Goal: Task Accomplishment & Management: Manage account settings

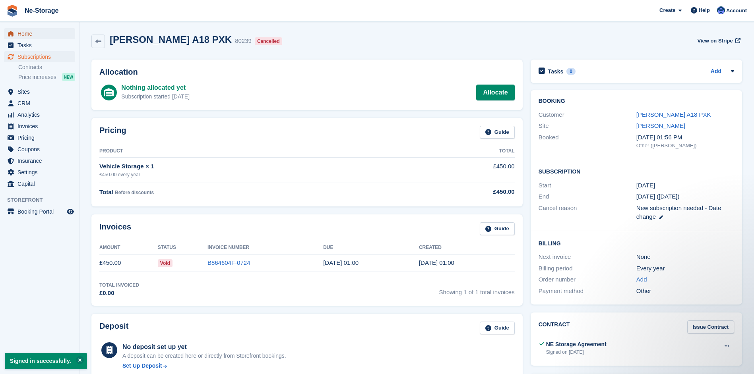
click at [28, 32] on span "Home" at bounding box center [41, 33] width 48 height 11
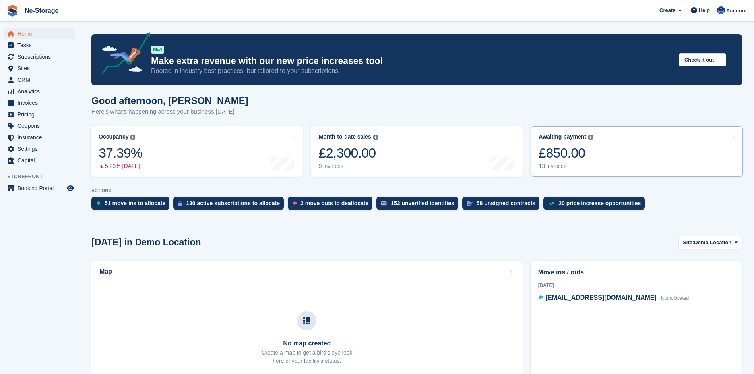
click at [561, 152] on div "£850.00" at bounding box center [566, 153] width 54 height 16
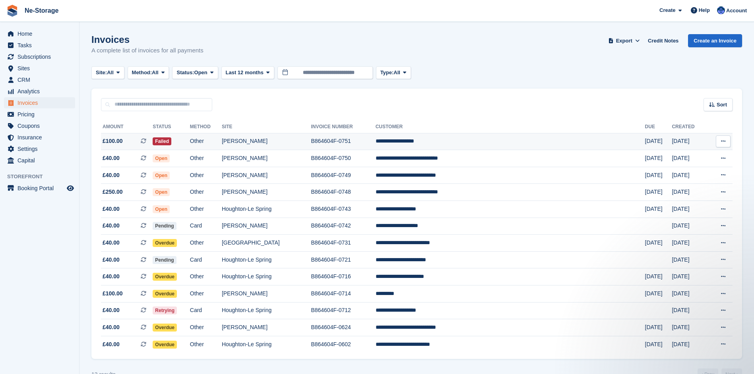
click at [463, 141] on td "**********" at bounding box center [510, 141] width 269 height 17
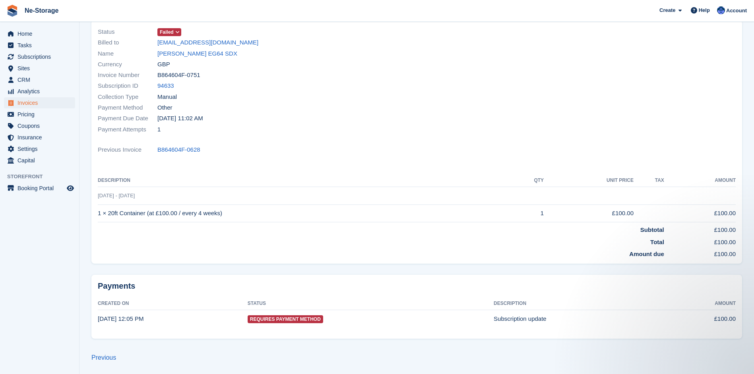
scroll to position [63, 0]
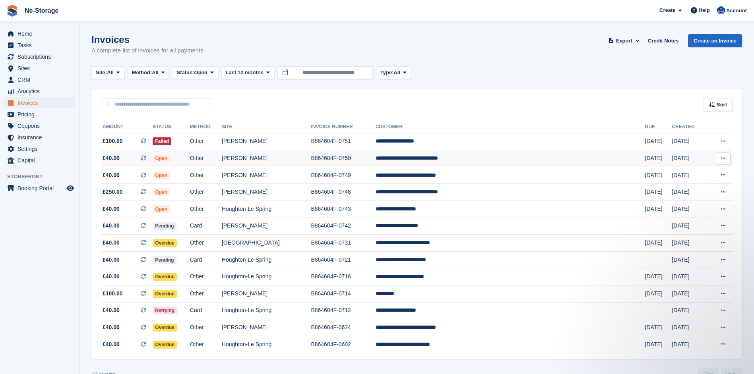
click at [375, 157] on td "B864604F-0750" at bounding box center [343, 158] width 64 height 17
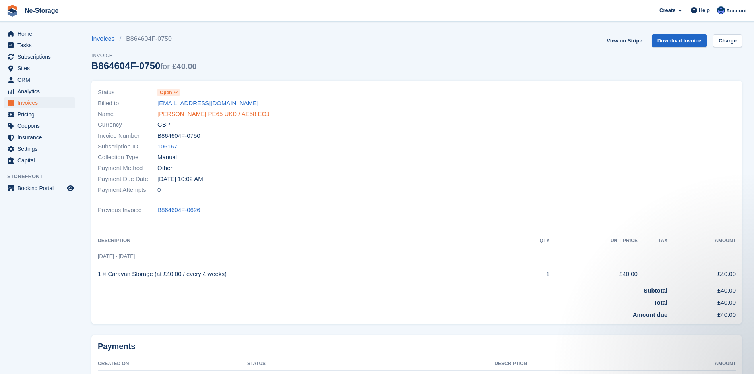
click at [211, 112] on link "[PERSON_NAME] PE65 UKD / AE58 EOJ" at bounding box center [213, 114] width 112 height 9
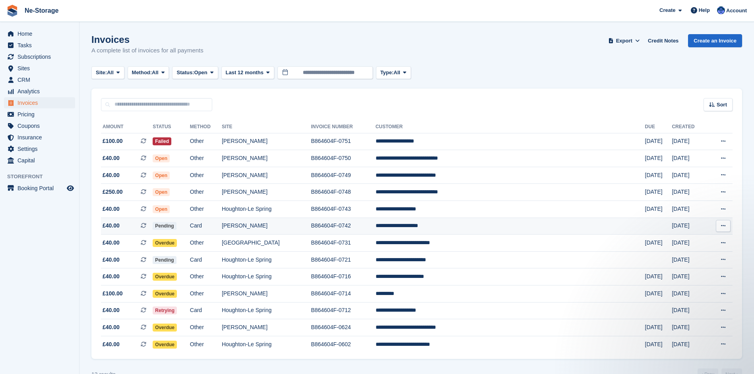
click at [287, 224] on td "[PERSON_NAME]" at bounding box center [266, 226] width 89 height 17
click at [277, 326] on td "[PERSON_NAME]" at bounding box center [266, 328] width 89 height 17
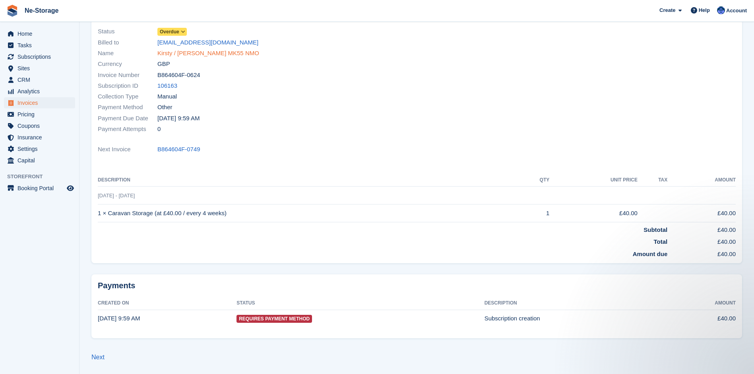
click at [215, 54] on link "Kirsty / [PERSON_NAME] MK55 NMO" at bounding box center [208, 53] width 102 height 9
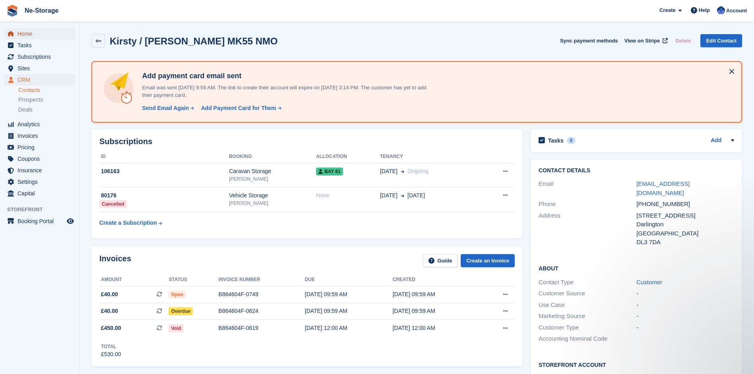
click at [29, 32] on span "Home" at bounding box center [41, 33] width 48 height 11
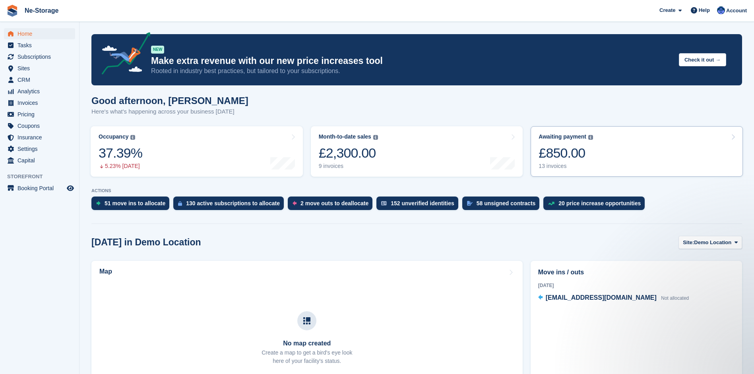
click at [553, 151] on div "£850.00" at bounding box center [566, 153] width 54 height 16
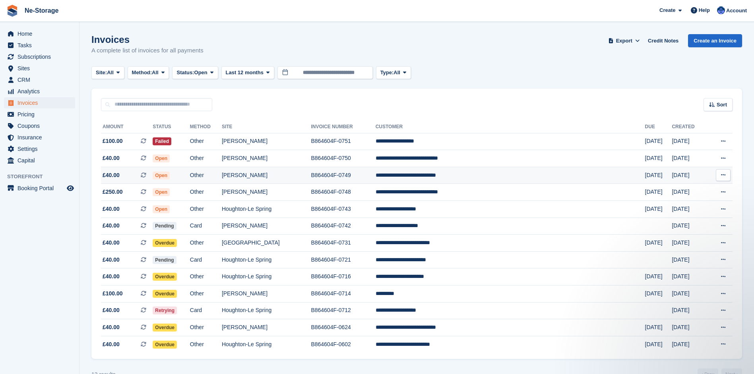
click at [467, 175] on td "**********" at bounding box center [510, 175] width 269 height 17
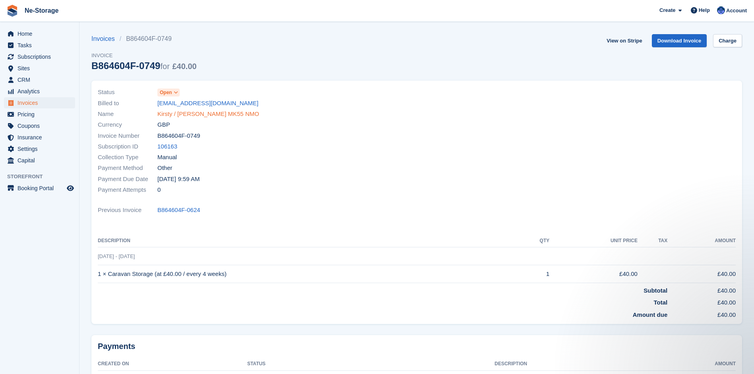
click at [215, 114] on link "Kirsty / Rob Appleton MK55 NMO" at bounding box center [208, 114] width 102 height 9
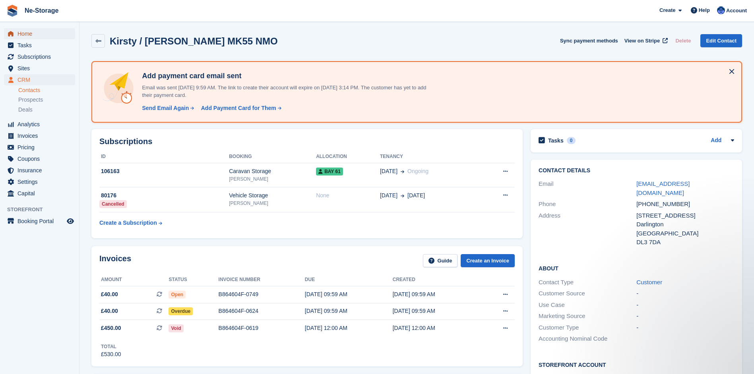
click at [33, 32] on span "Home" at bounding box center [41, 33] width 48 height 11
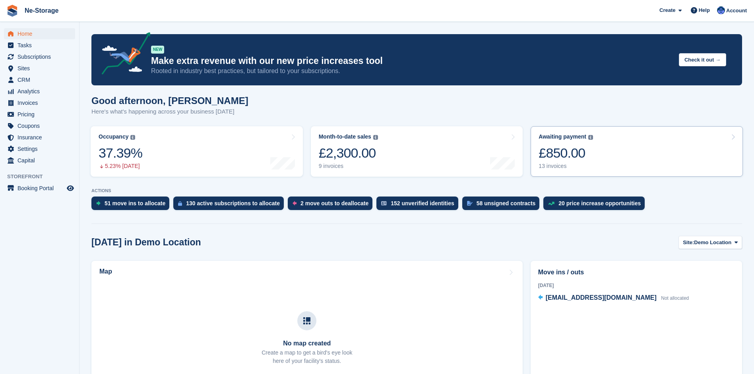
click at [556, 150] on div "£850.00" at bounding box center [566, 153] width 54 height 16
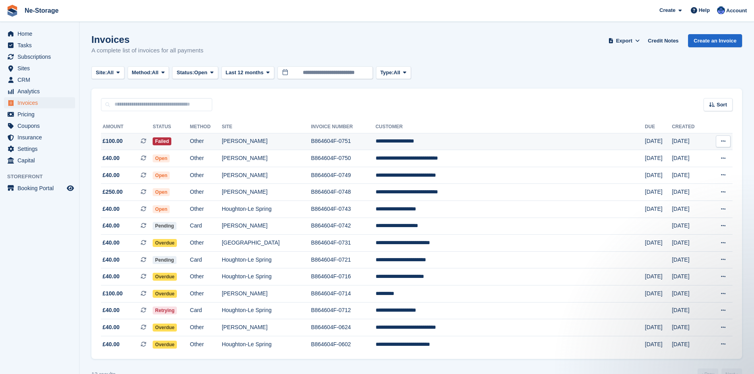
click at [473, 140] on td "**********" at bounding box center [510, 141] width 269 height 17
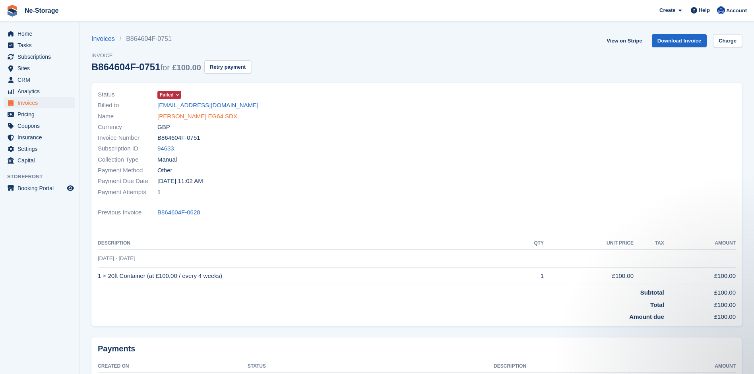
click at [200, 115] on link "[PERSON_NAME] EG64 SDX" at bounding box center [197, 116] width 80 height 9
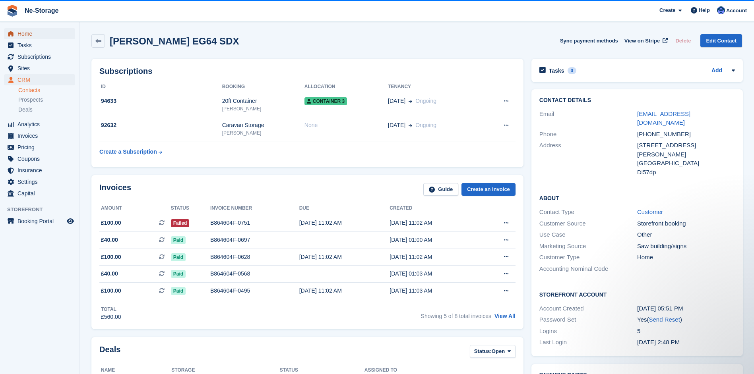
click at [23, 32] on span "Home" at bounding box center [41, 33] width 48 height 11
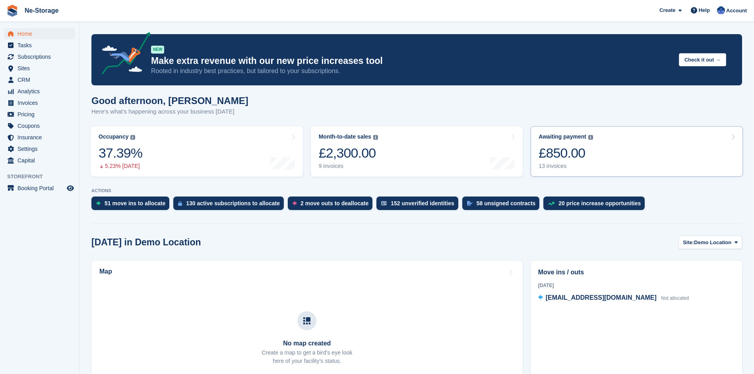
click at [574, 151] on div "£850.00" at bounding box center [566, 153] width 54 height 16
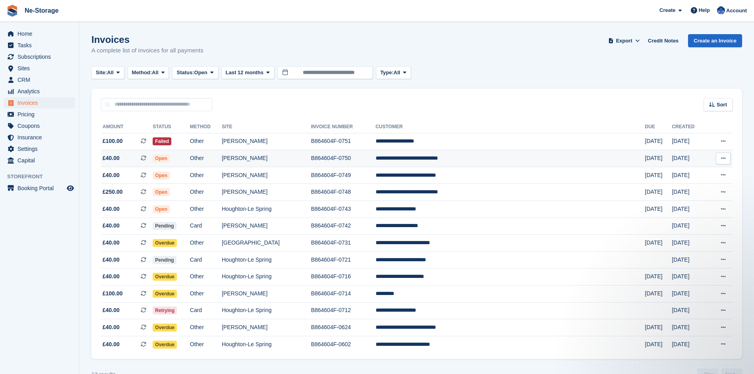
click at [507, 156] on td "**********" at bounding box center [510, 158] width 269 height 17
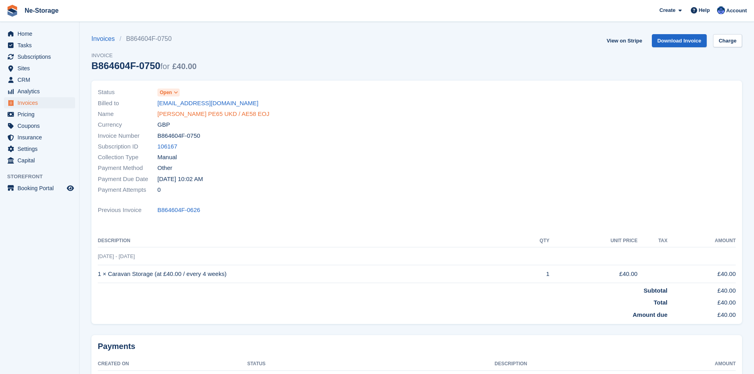
click at [216, 112] on link "[PERSON_NAME] PE65 UKD / AE58 EOJ" at bounding box center [213, 114] width 112 height 9
click at [216, 112] on link "Justin Ward PE65 UKD / AE58 EOJ" at bounding box center [213, 114] width 112 height 9
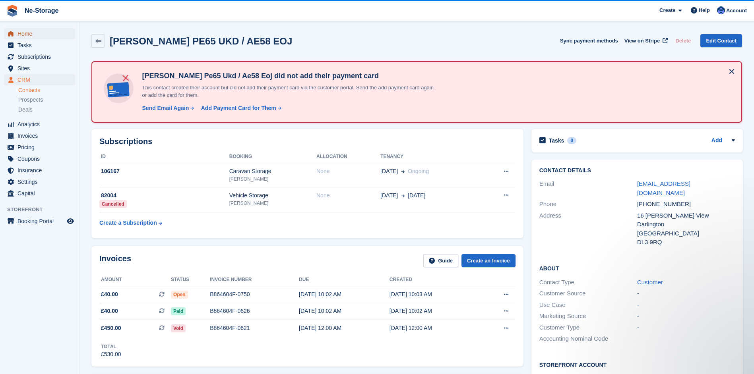
click at [29, 31] on span "Home" at bounding box center [41, 33] width 48 height 11
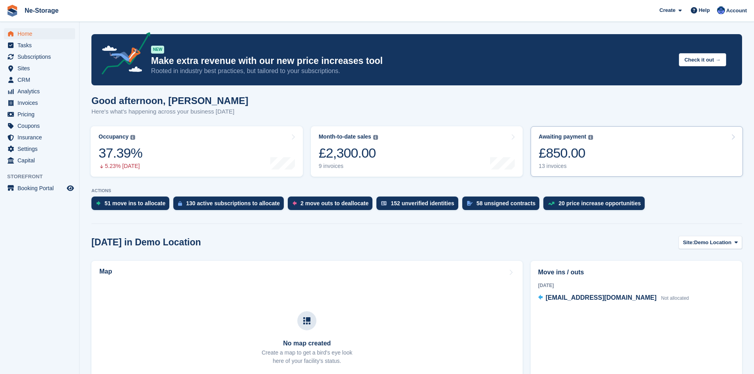
click at [576, 156] on div "£850.00" at bounding box center [566, 153] width 54 height 16
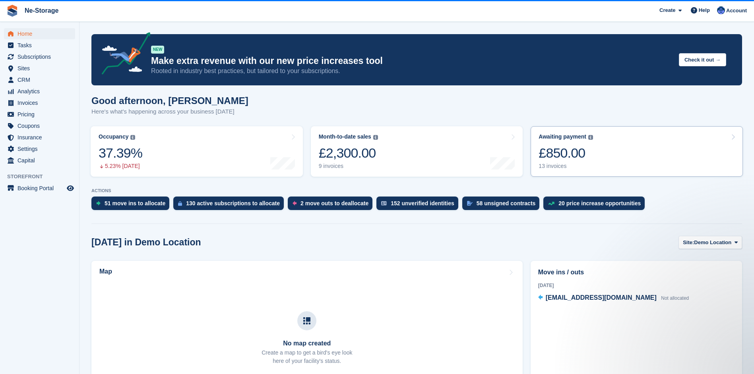
click at [569, 151] on div "£850.00" at bounding box center [566, 153] width 54 height 16
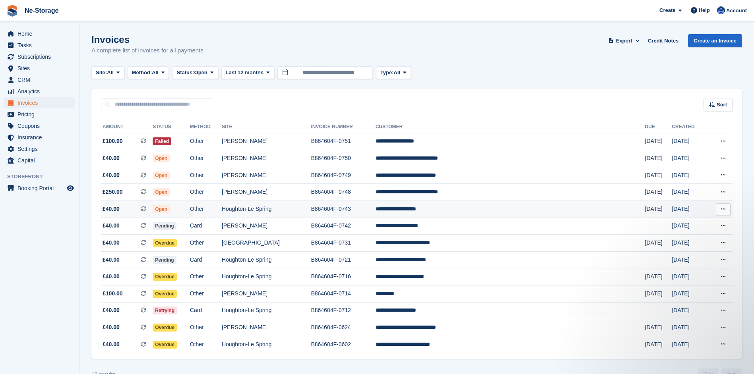
scroll to position [18, 0]
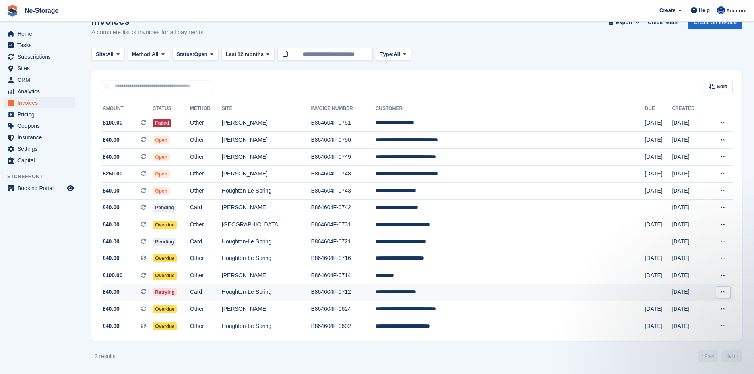
click at [177, 291] on span "Retrying" at bounding box center [165, 293] width 24 height 8
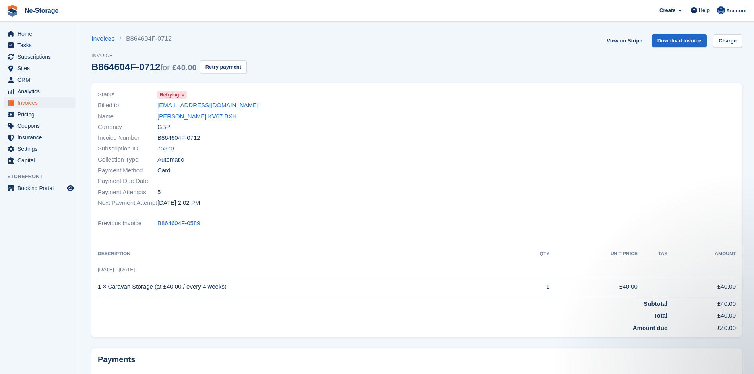
click at [183, 95] on icon at bounding box center [183, 95] width 4 height 5
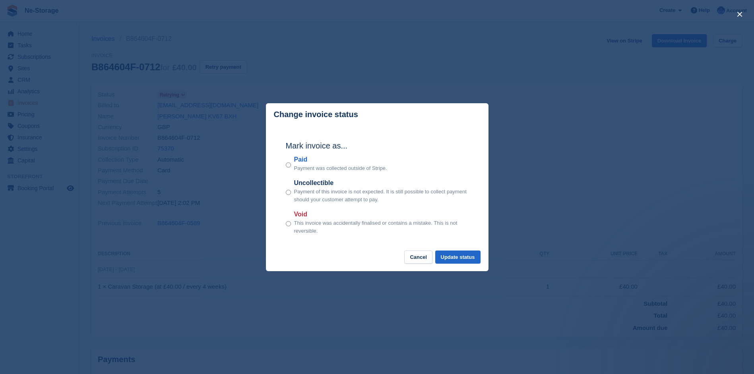
click at [477, 79] on div "close" at bounding box center [377, 187] width 754 height 374
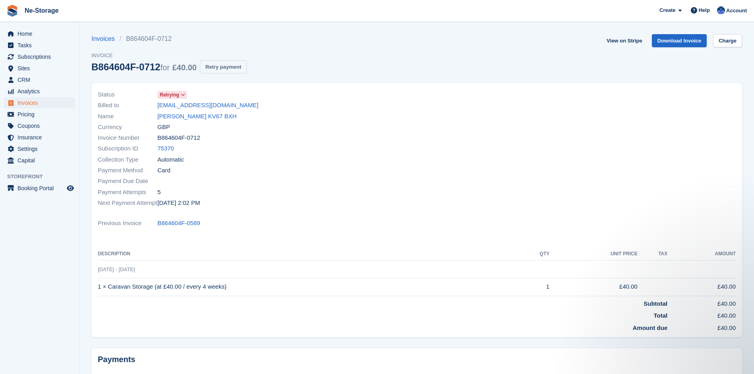
click at [238, 65] on button "Retry payment" at bounding box center [223, 66] width 47 height 13
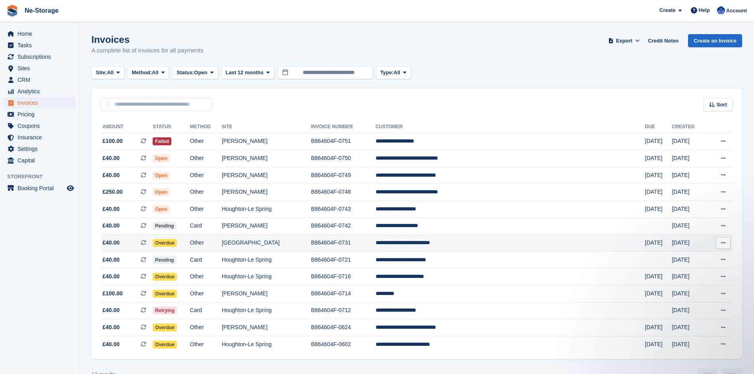
click at [480, 240] on td "**********" at bounding box center [510, 243] width 269 height 17
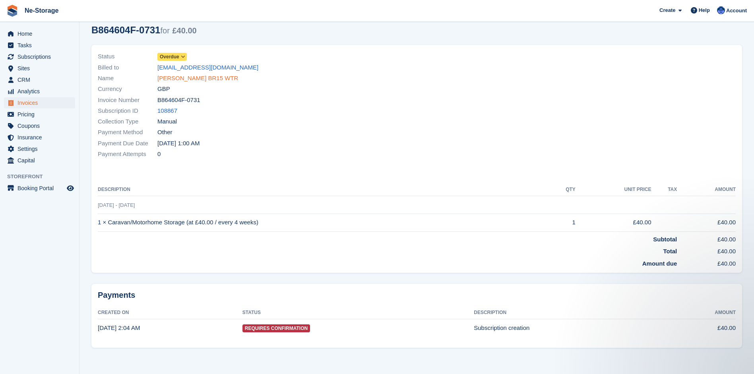
click at [198, 78] on link "[PERSON_NAME] BR15 WTR" at bounding box center [197, 78] width 81 height 9
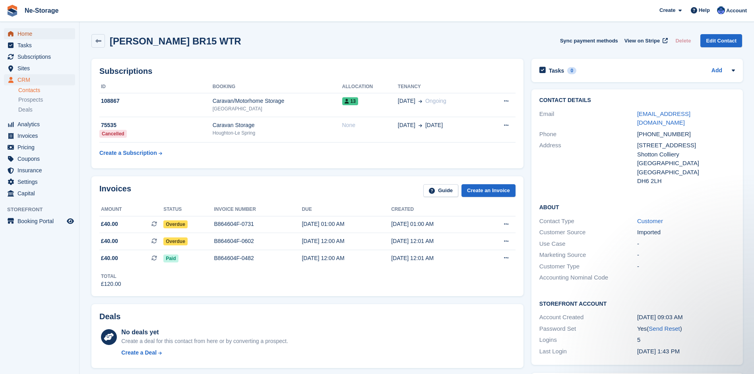
click at [28, 31] on span "Home" at bounding box center [41, 33] width 48 height 11
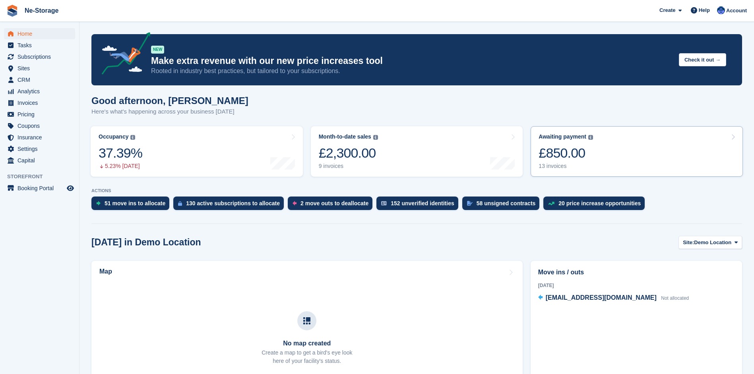
click at [568, 151] on div "£850.00" at bounding box center [566, 153] width 54 height 16
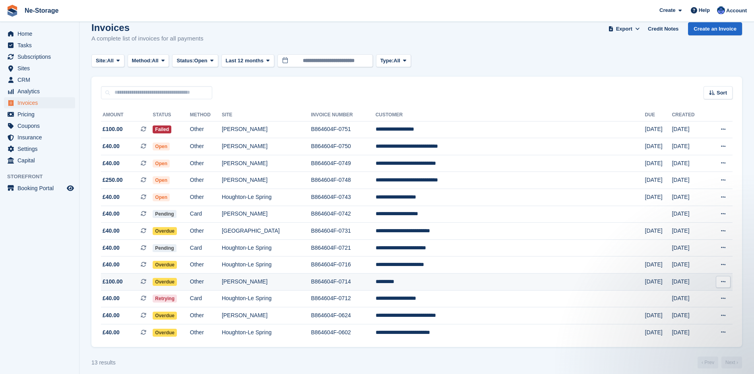
scroll to position [18, 0]
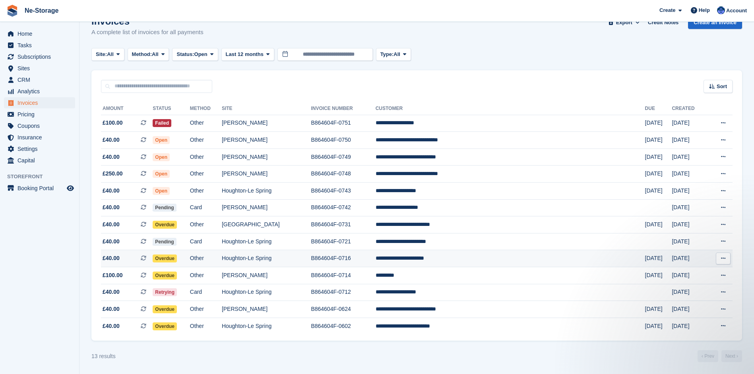
click at [306, 257] on td "Houghton-Le Spring" at bounding box center [266, 258] width 89 height 17
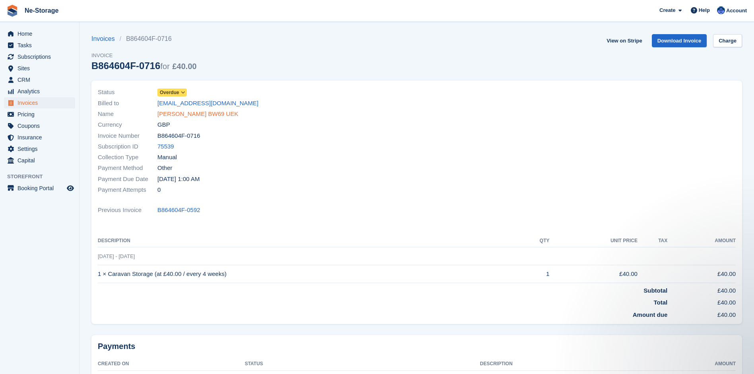
click at [208, 111] on link "David Blackburn BW69 UEK" at bounding box center [197, 114] width 81 height 9
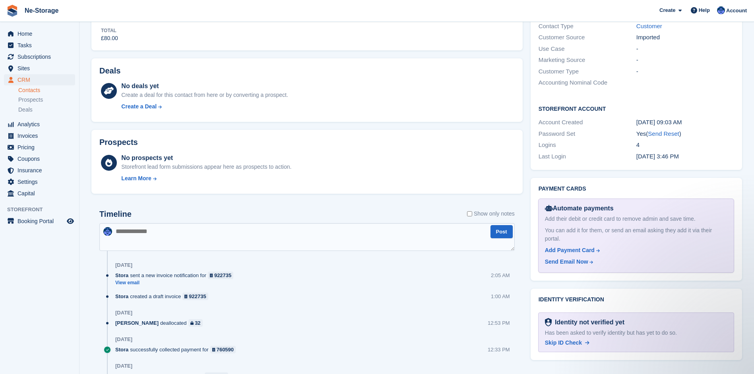
scroll to position [267, 0]
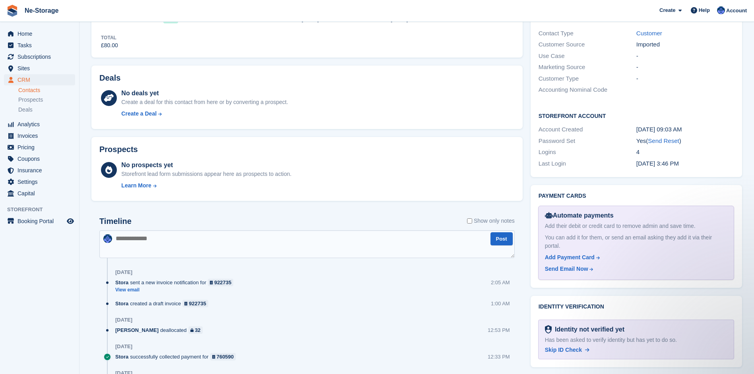
click at [147, 240] on textarea at bounding box center [306, 245] width 415 height 28
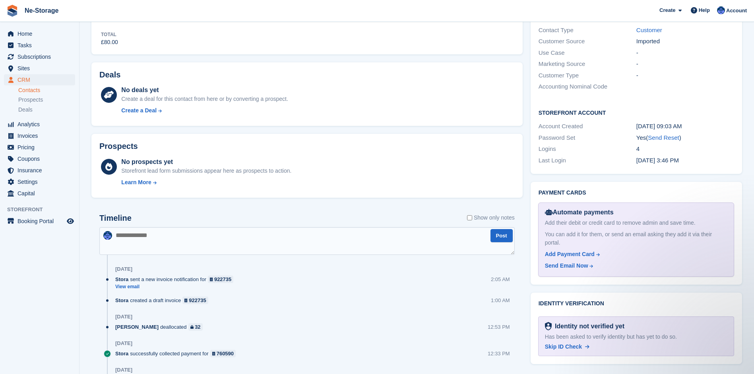
scroll to position [307, 0]
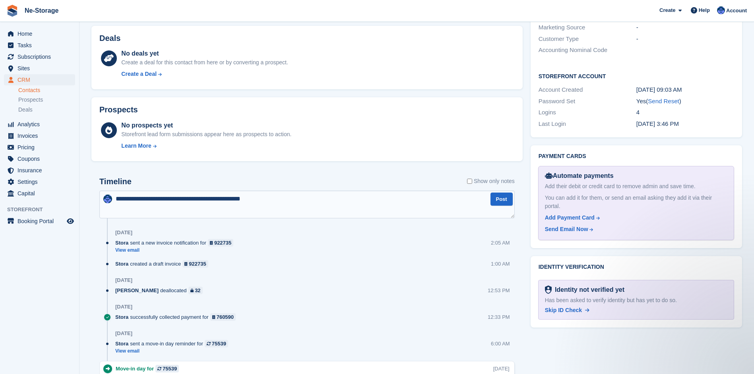
click at [268, 200] on textarea "**********" at bounding box center [306, 205] width 415 height 28
type textarea "**********"
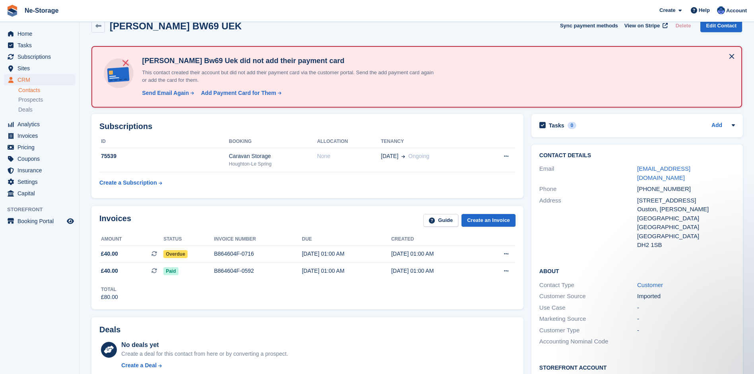
scroll to position [0, 0]
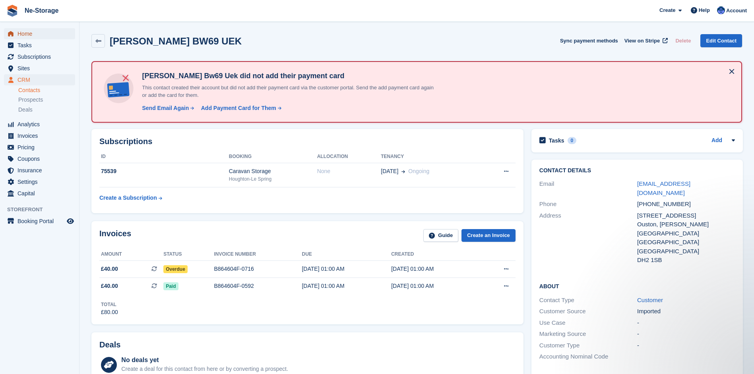
click at [29, 32] on span "Home" at bounding box center [41, 33] width 48 height 11
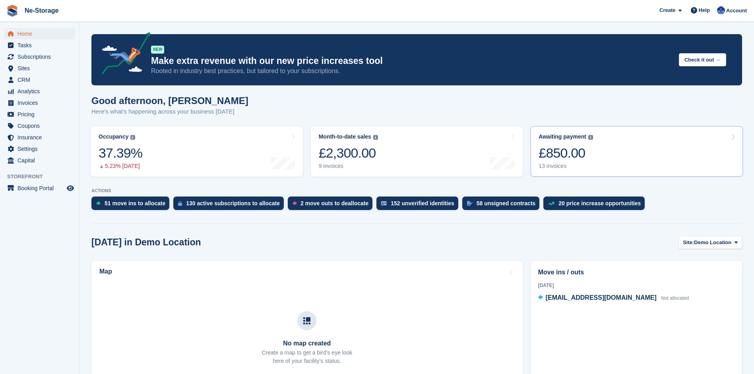
click at [569, 153] on div "£850.00" at bounding box center [566, 153] width 54 height 16
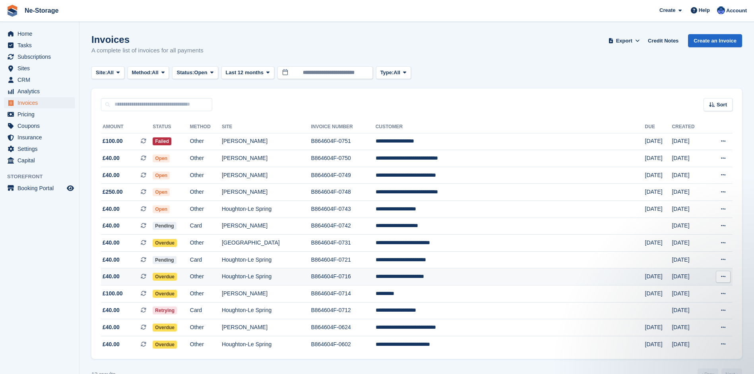
click at [476, 276] on td "**********" at bounding box center [510, 277] width 269 height 17
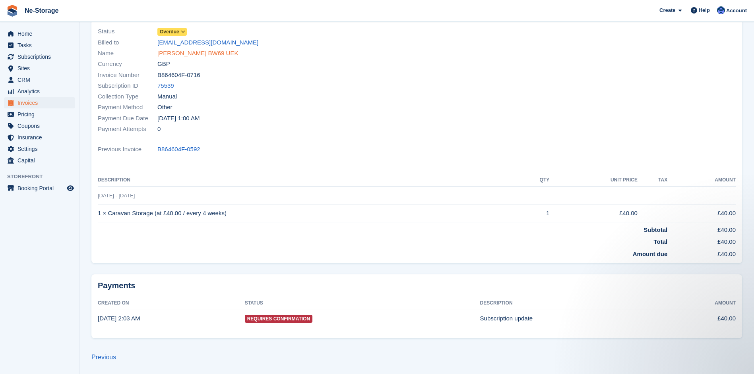
click at [213, 51] on link "David Blackburn BW69 UEK" at bounding box center [197, 53] width 81 height 9
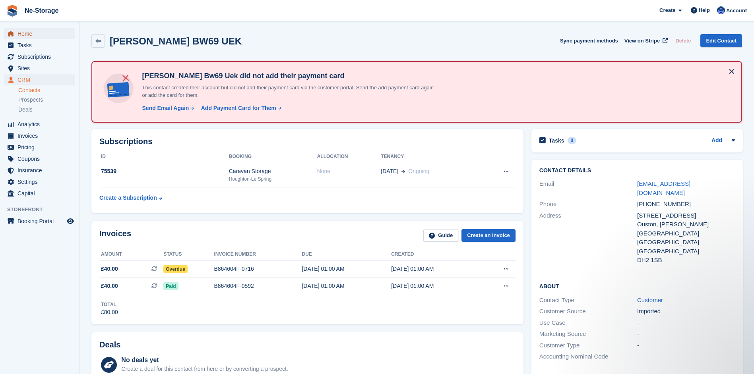
click at [27, 31] on span "Home" at bounding box center [41, 33] width 48 height 11
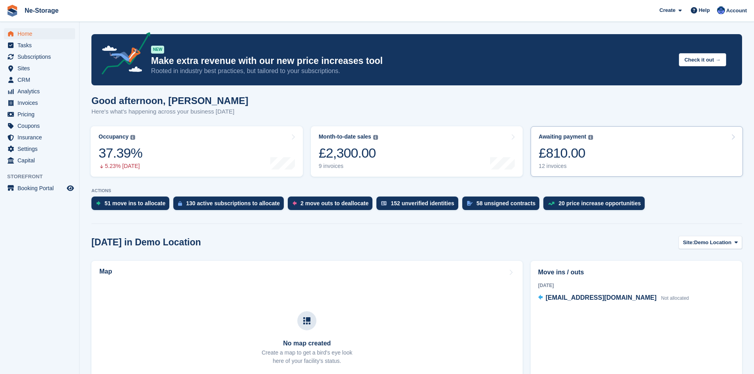
click at [575, 153] on div "£810.00" at bounding box center [566, 153] width 54 height 16
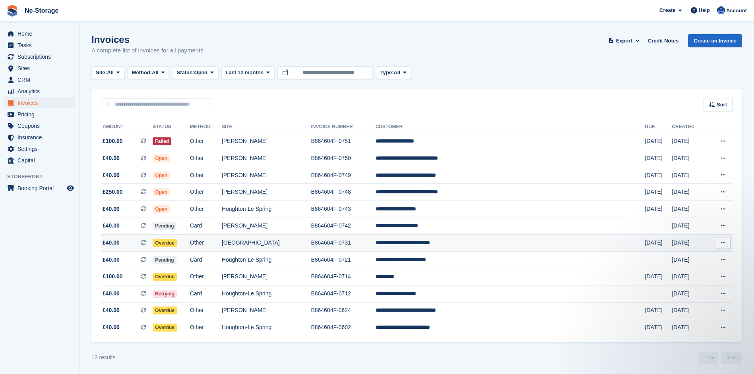
click at [472, 240] on td "**********" at bounding box center [510, 243] width 269 height 17
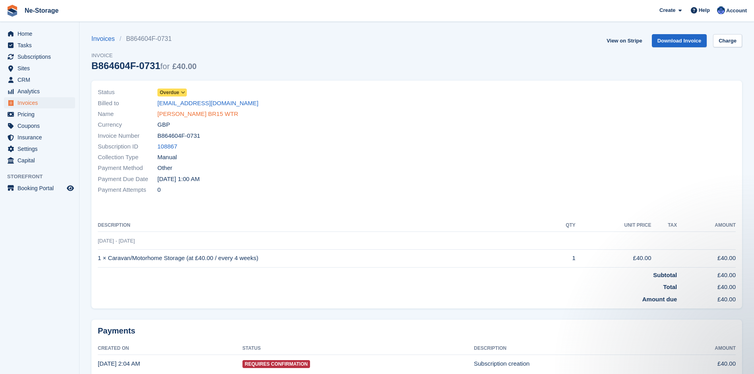
click at [194, 113] on link "Andrew Bridgewater BR15 WTR" at bounding box center [197, 114] width 81 height 9
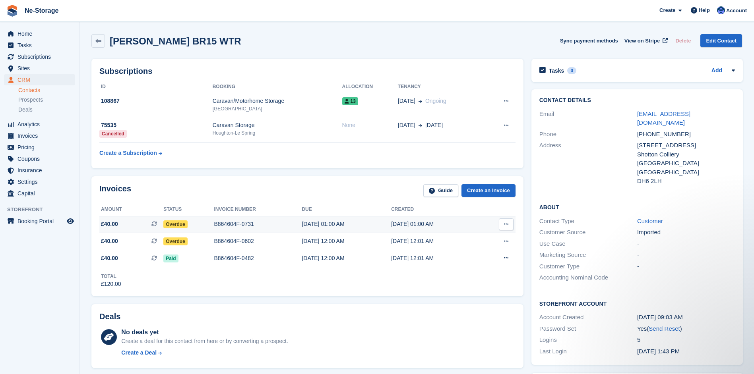
click at [173, 223] on span "Overdue" at bounding box center [175, 225] width 24 height 8
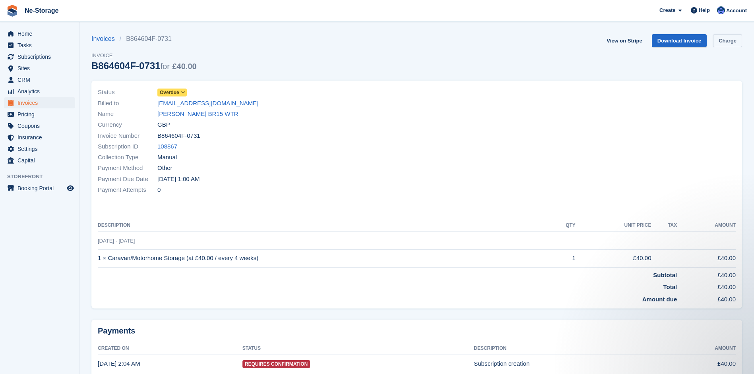
click at [729, 45] on link "Charge" at bounding box center [727, 40] width 29 height 13
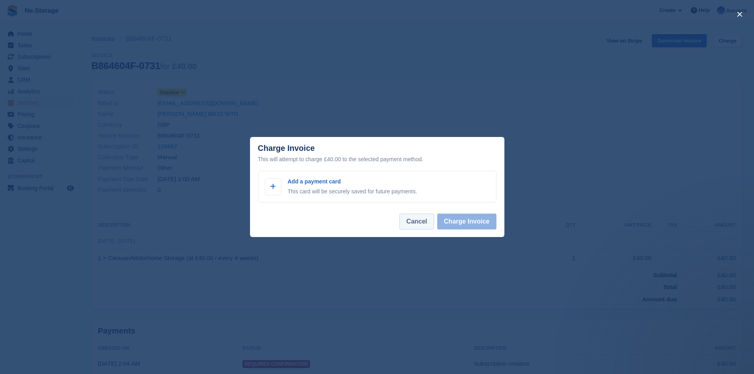
click at [420, 223] on button "Cancel" at bounding box center [416, 222] width 34 height 16
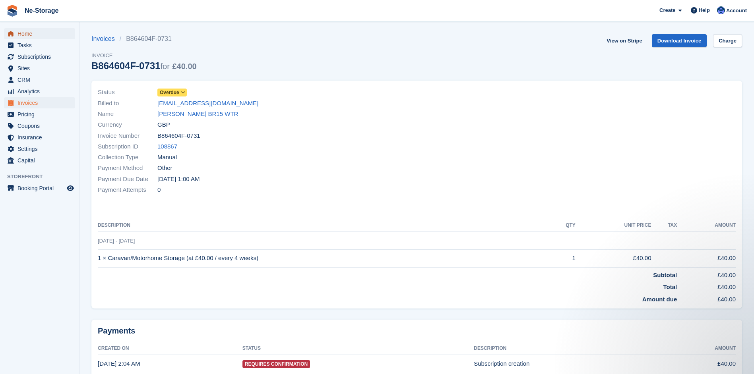
click at [25, 32] on span "Home" at bounding box center [41, 33] width 48 height 11
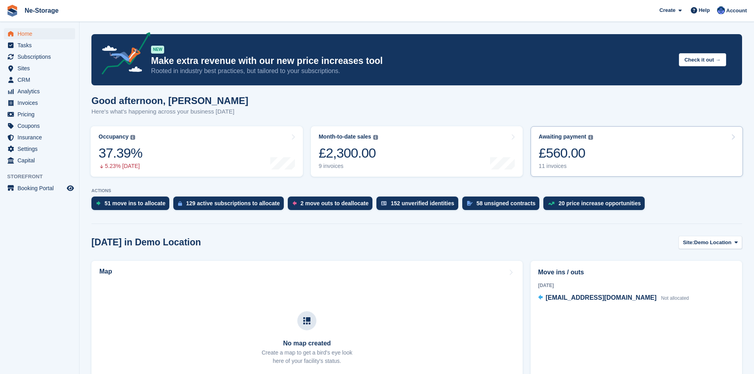
click at [564, 151] on div "£560.00" at bounding box center [566, 153] width 54 height 16
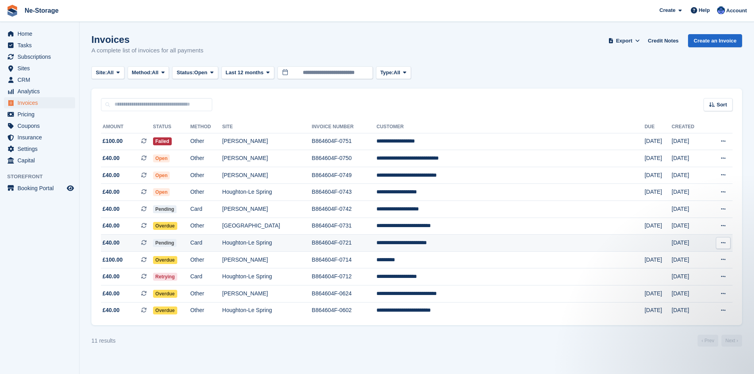
click at [376, 243] on td "B864604F-0721" at bounding box center [344, 243] width 65 height 17
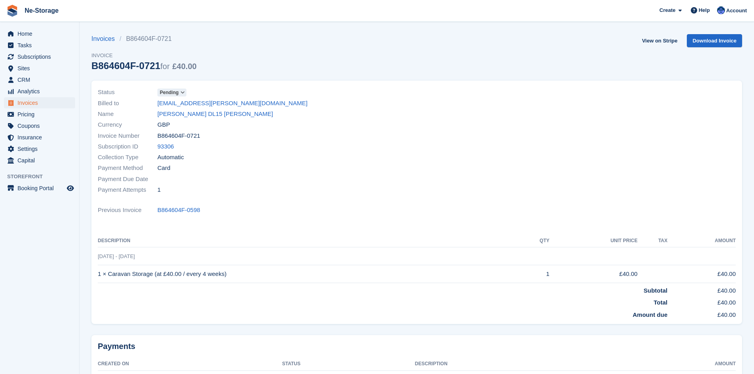
click at [375, 239] on th "Description" at bounding box center [308, 241] width 420 height 13
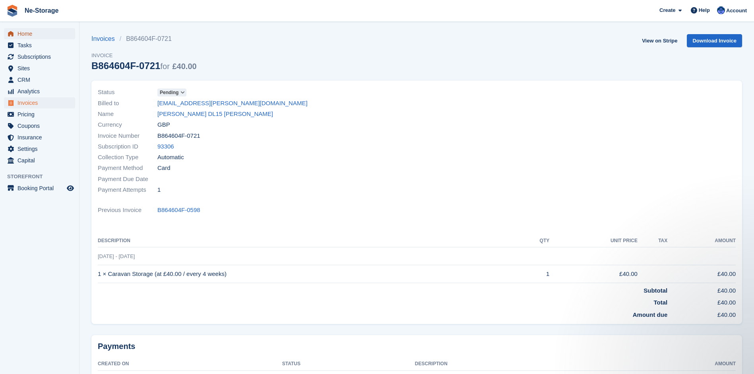
click at [23, 33] on span "Home" at bounding box center [41, 33] width 48 height 11
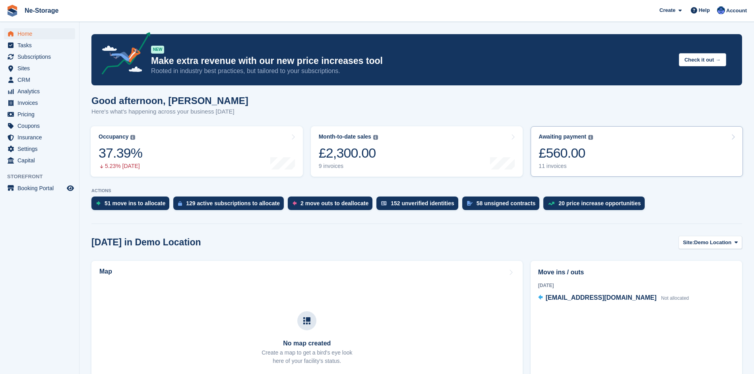
click at [570, 153] on div "£560.00" at bounding box center [566, 153] width 54 height 16
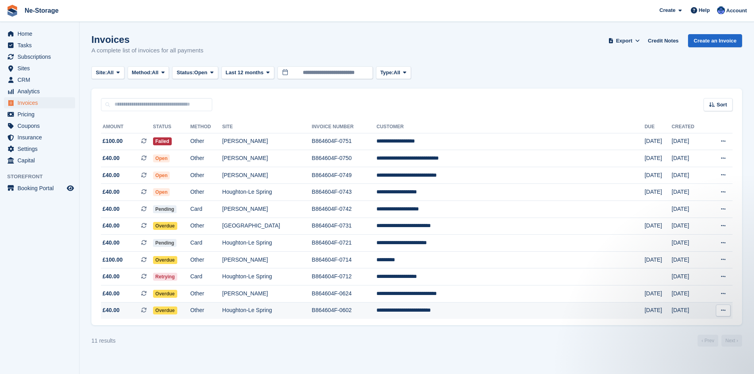
click at [487, 312] on td "**********" at bounding box center [510, 310] width 268 height 17
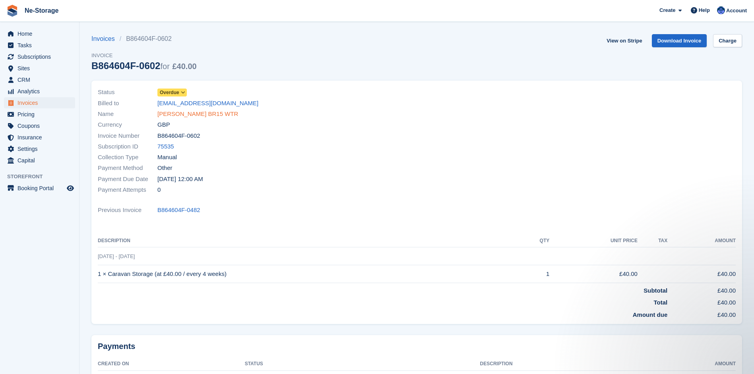
click at [215, 112] on link "[PERSON_NAME] BR15 WTR" at bounding box center [197, 114] width 81 height 9
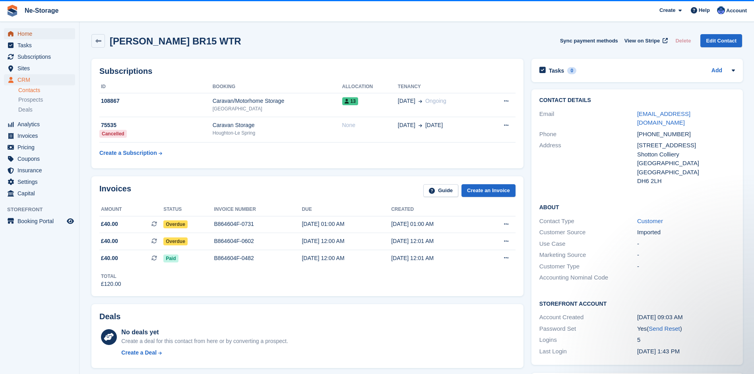
click at [26, 33] on span "Home" at bounding box center [41, 33] width 48 height 11
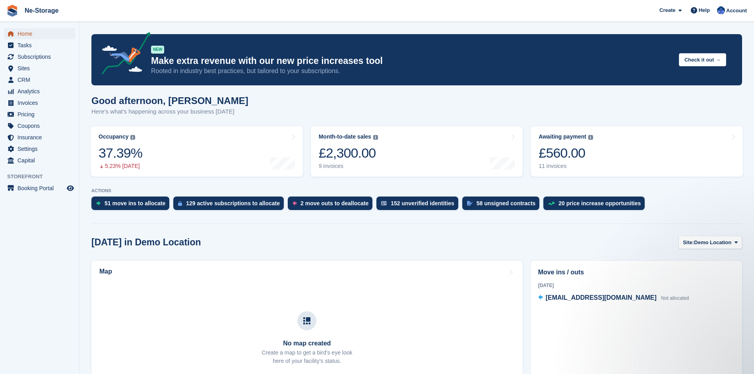
click at [26, 33] on span "Home" at bounding box center [41, 33] width 48 height 11
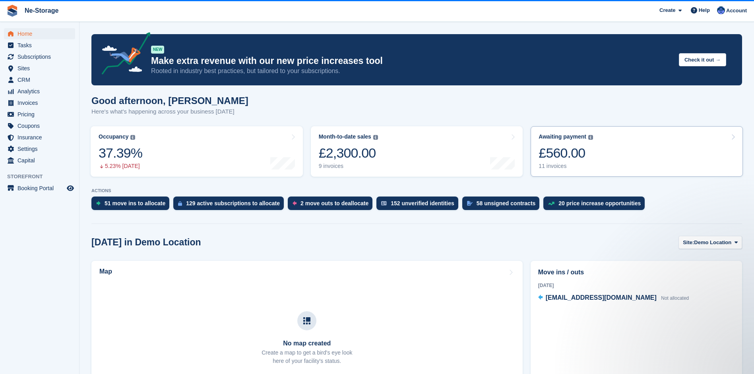
click at [564, 151] on div "£560.00" at bounding box center [566, 153] width 54 height 16
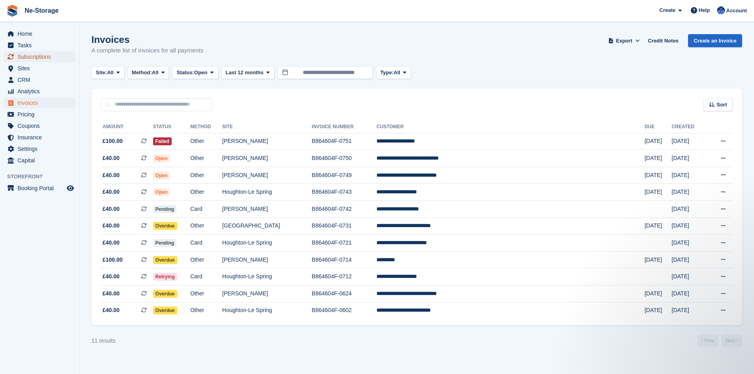
click at [41, 56] on span "Subscriptions" at bounding box center [41, 56] width 48 height 11
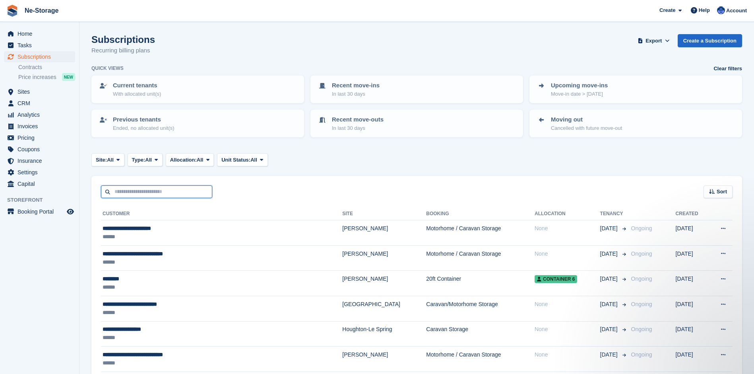
click at [125, 192] on input "text" at bounding box center [156, 192] width 111 height 13
type input "*********"
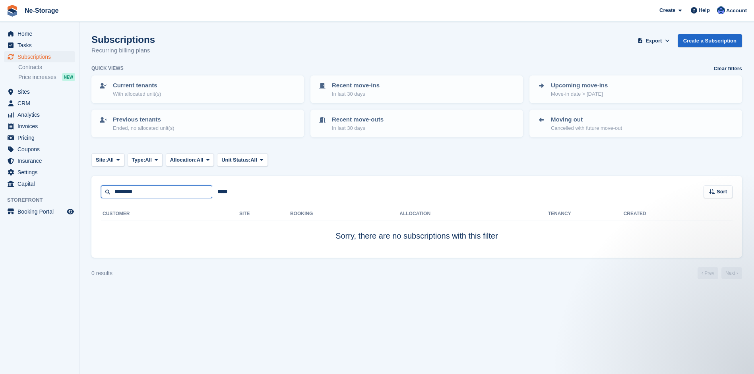
click at [124, 192] on input "*********" at bounding box center [156, 192] width 111 height 13
click at [143, 192] on input "*********" at bounding box center [156, 192] width 111 height 13
click at [144, 192] on input "*********" at bounding box center [156, 192] width 111 height 13
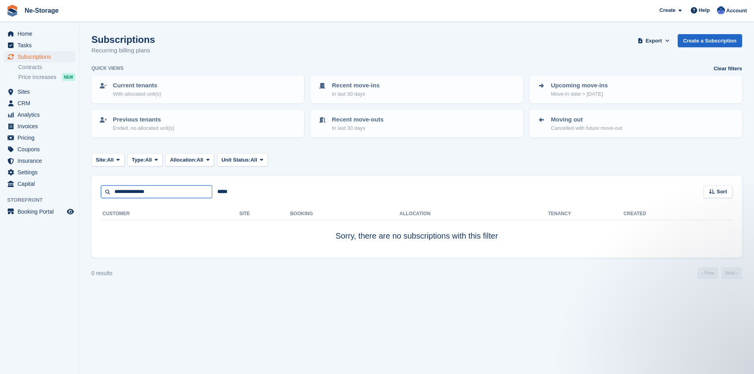
type input "**********"
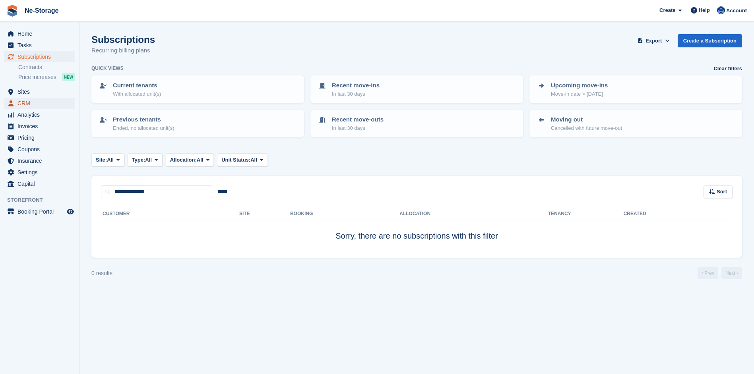
click at [28, 101] on span "CRM" at bounding box center [41, 103] width 48 height 11
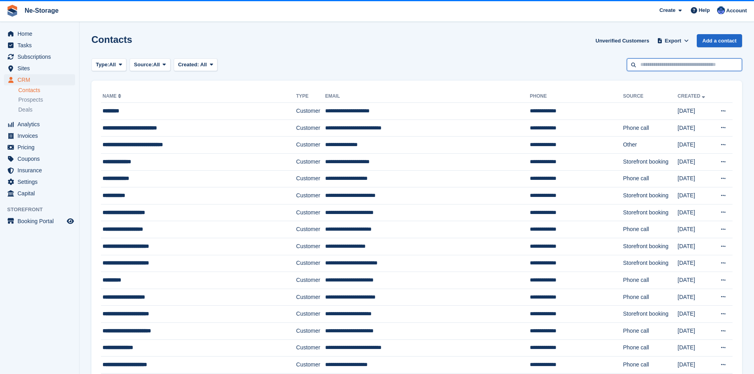
click at [651, 68] on input "text" at bounding box center [684, 64] width 115 height 13
type input "****"
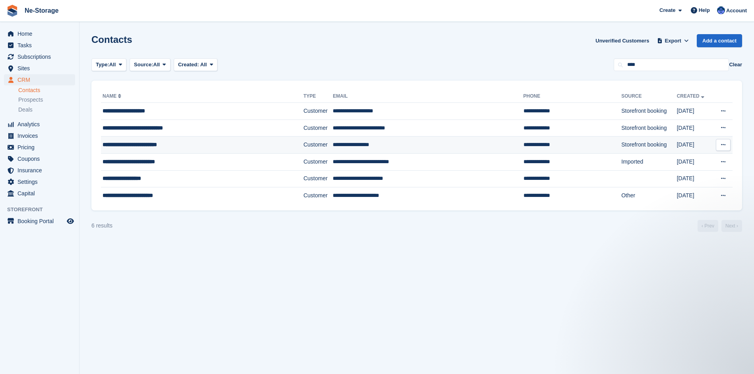
click at [179, 143] on div "**********" at bounding box center [185, 145] width 165 height 8
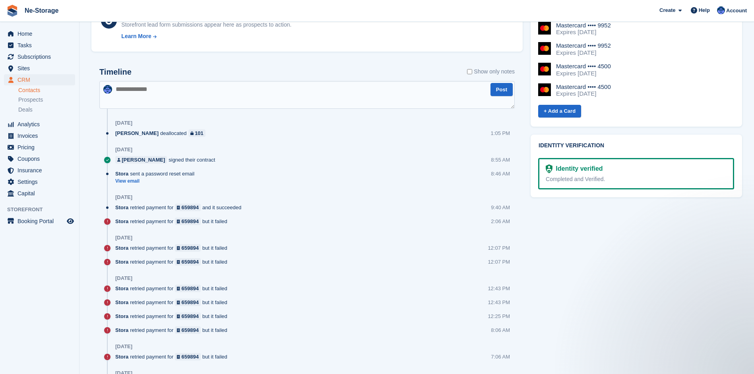
scroll to position [318, 0]
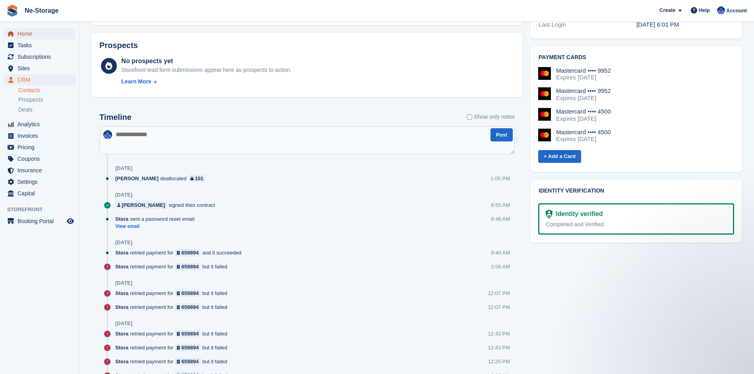
click at [28, 33] on span "Home" at bounding box center [41, 33] width 48 height 11
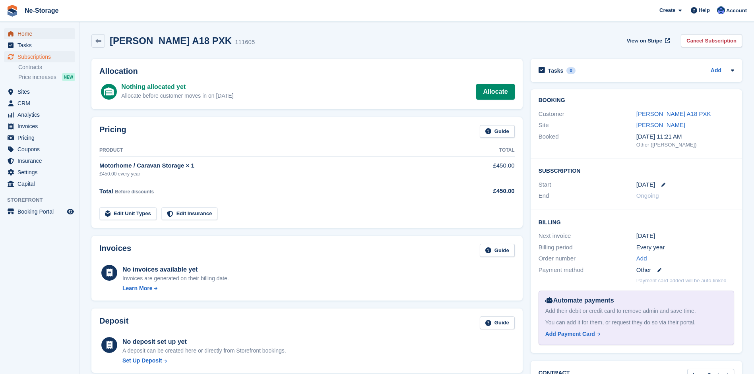
click at [29, 32] on span "Home" at bounding box center [41, 33] width 48 height 11
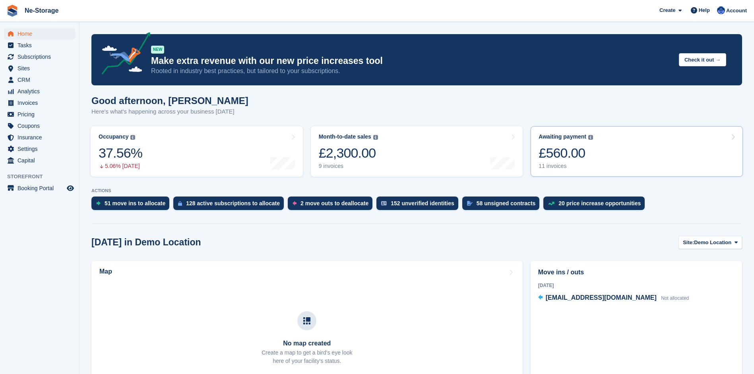
click at [564, 154] on div "£560.00" at bounding box center [566, 153] width 54 height 16
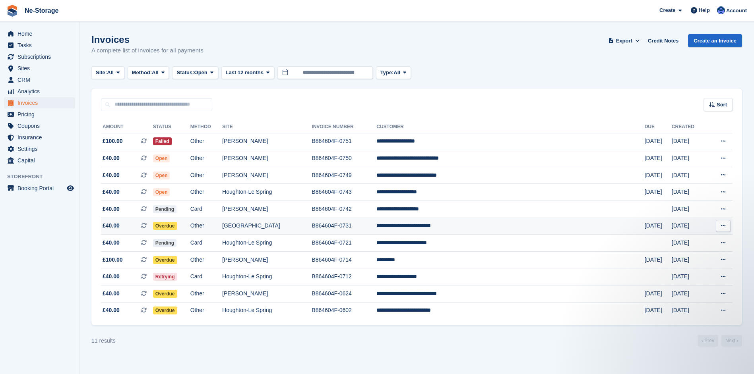
click at [482, 226] on td "**********" at bounding box center [510, 226] width 268 height 17
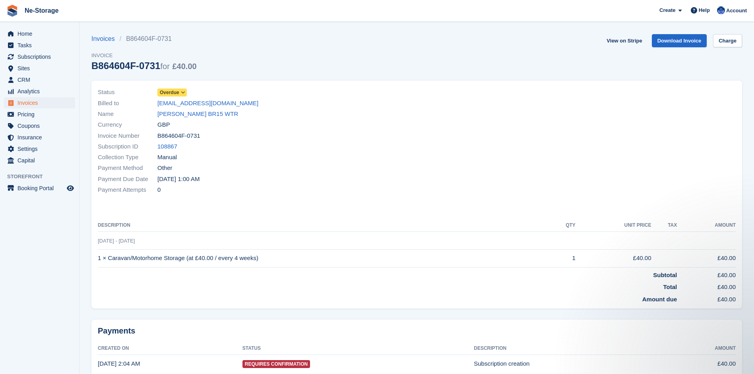
scroll to position [36, 0]
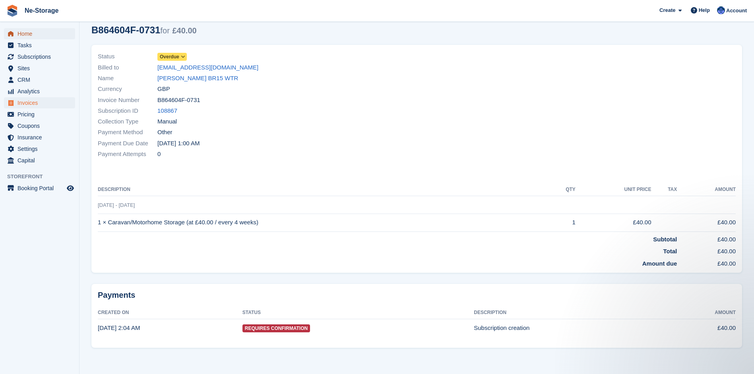
click at [26, 32] on span "Home" at bounding box center [41, 33] width 48 height 11
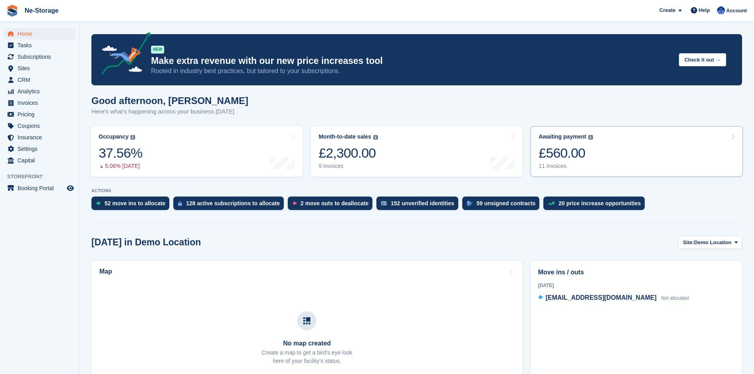
click at [566, 159] on div "£560.00" at bounding box center [566, 153] width 54 height 16
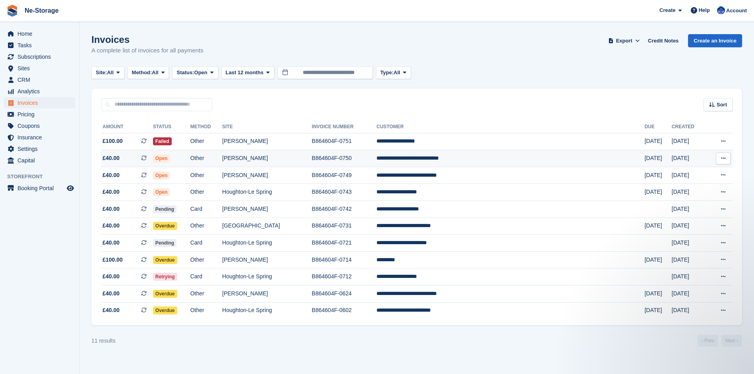
click at [458, 158] on td "**********" at bounding box center [510, 158] width 268 height 17
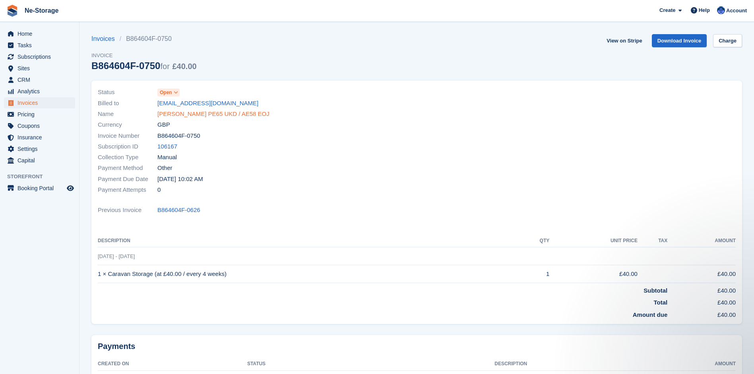
click at [188, 112] on link "[PERSON_NAME] PE65 UKD / AE58 EOJ" at bounding box center [213, 114] width 112 height 9
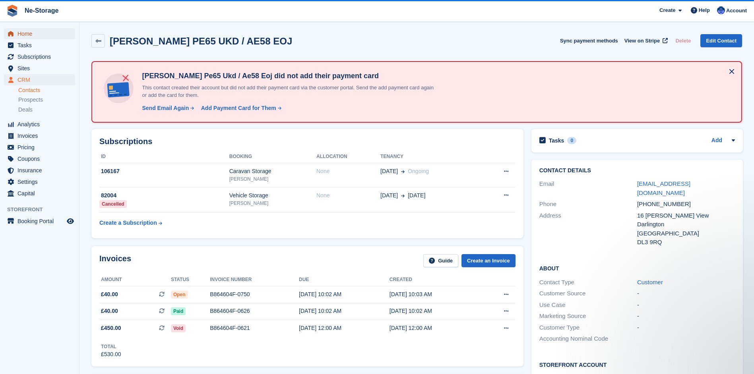
click at [27, 34] on span "Home" at bounding box center [41, 33] width 48 height 11
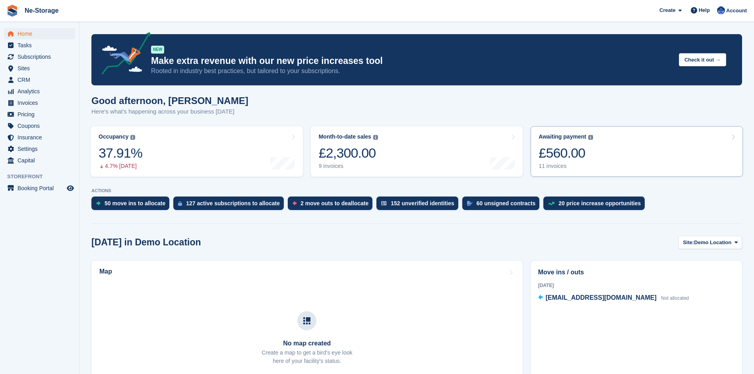
click at [565, 152] on div "£560.00" at bounding box center [566, 153] width 54 height 16
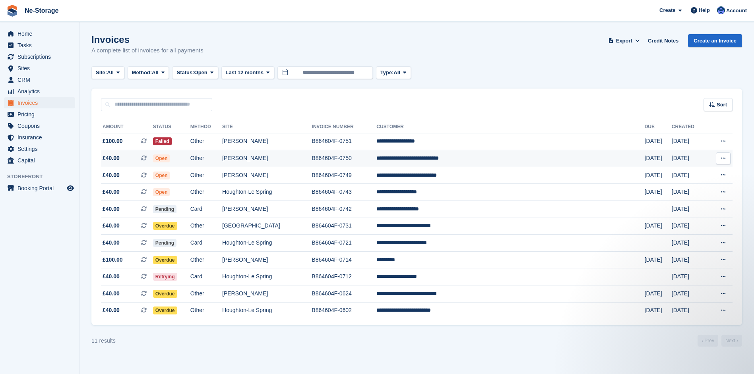
click at [470, 156] on td "**********" at bounding box center [510, 158] width 268 height 17
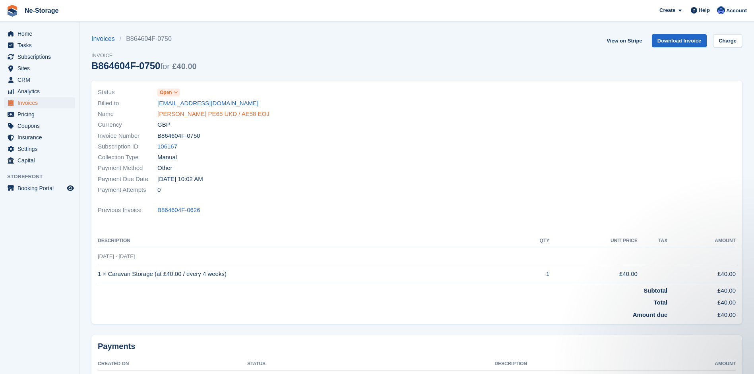
click at [201, 111] on link "[PERSON_NAME] PE65 UKD / AE58 EOJ" at bounding box center [213, 114] width 112 height 9
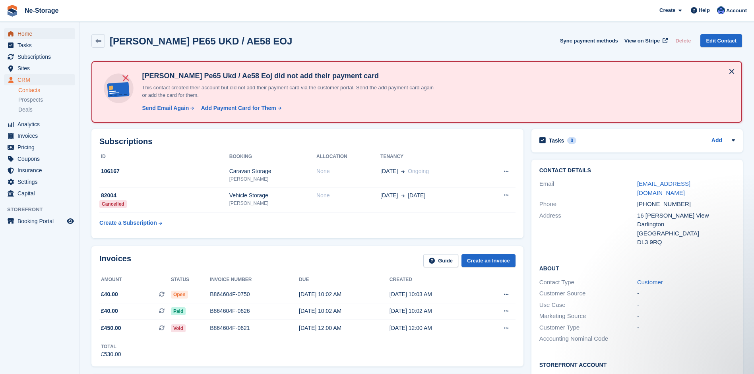
click at [27, 33] on span "Home" at bounding box center [41, 33] width 48 height 11
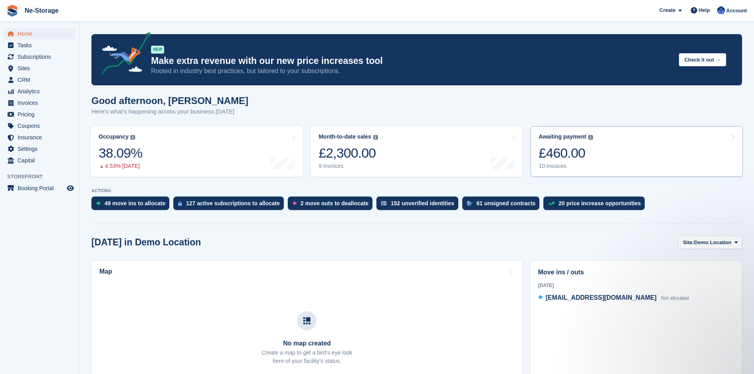
click at [561, 153] on div "£460.00" at bounding box center [566, 153] width 54 height 16
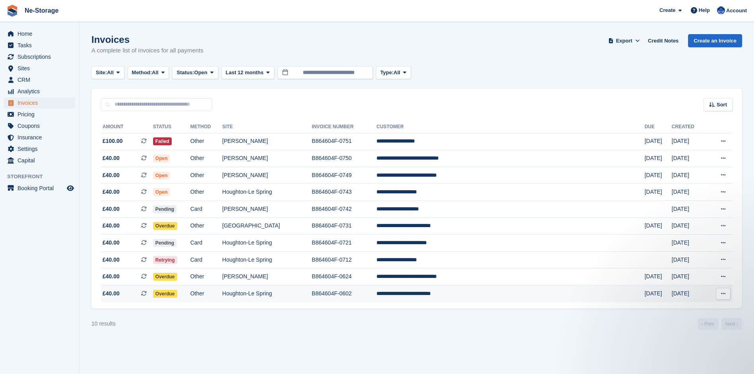
click at [301, 292] on td "Houghton-Le Spring" at bounding box center [266, 294] width 89 height 17
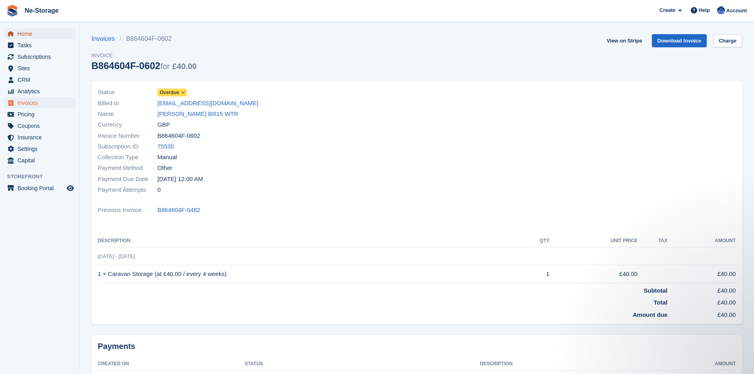
click at [24, 32] on span "Home" at bounding box center [41, 33] width 48 height 11
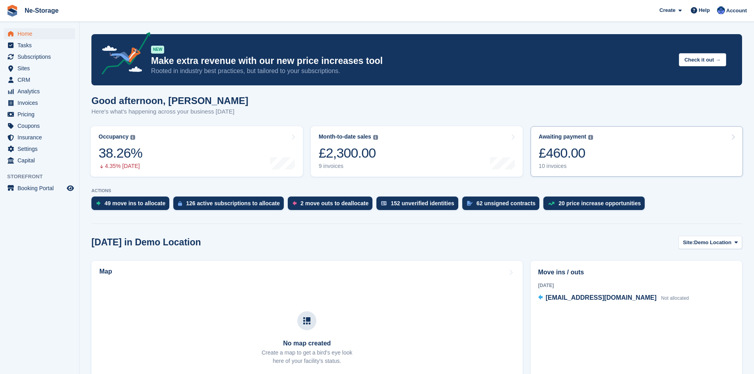
click at [568, 152] on div "£460.00" at bounding box center [566, 153] width 54 height 16
click at [560, 154] on div "£460.00" at bounding box center [566, 153] width 54 height 16
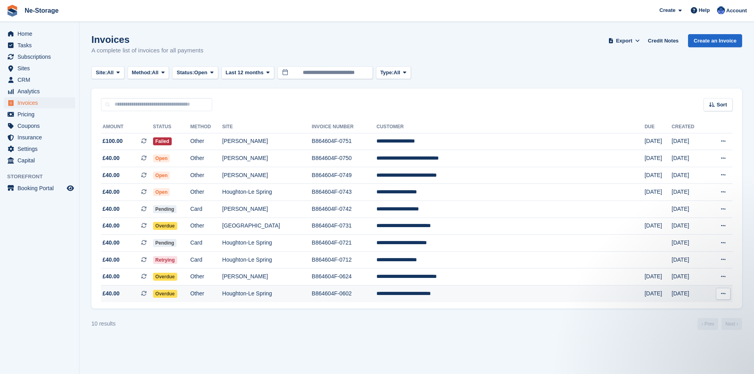
click at [489, 293] on td "**********" at bounding box center [510, 294] width 268 height 17
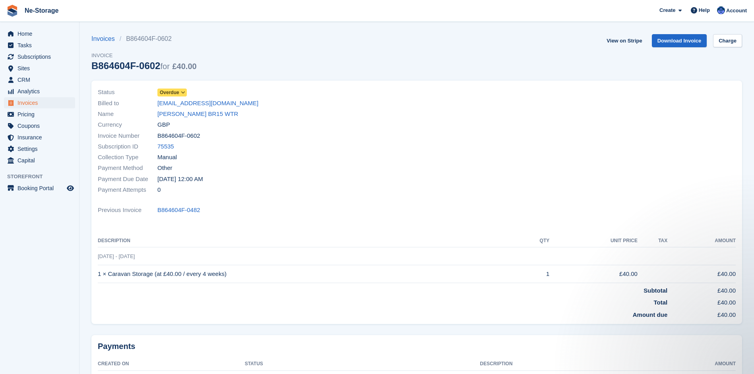
click at [181, 90] on icon at bounding box center [183, 92] width 4 height 5
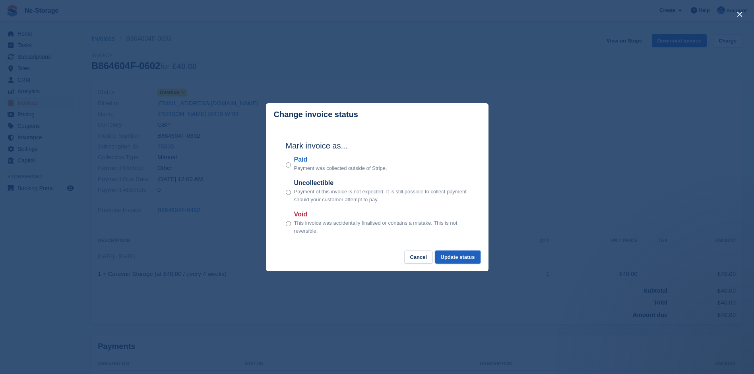
click at [463, 256] on button "Update status" at bounding box center [457, 257] width 45 height 13
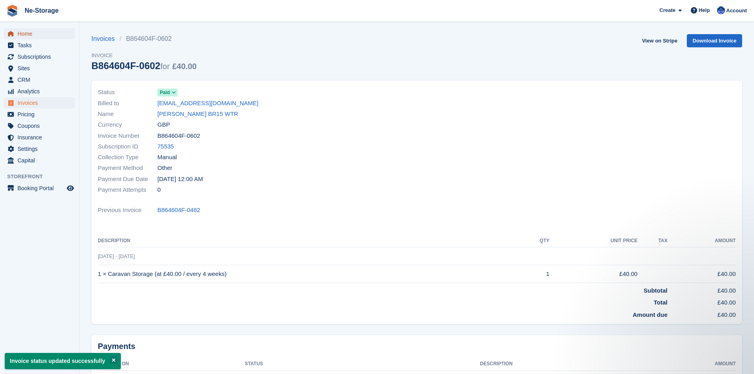
click at [27, 32] on span "Home" at bounding box center [41, 33] width 48 height 11
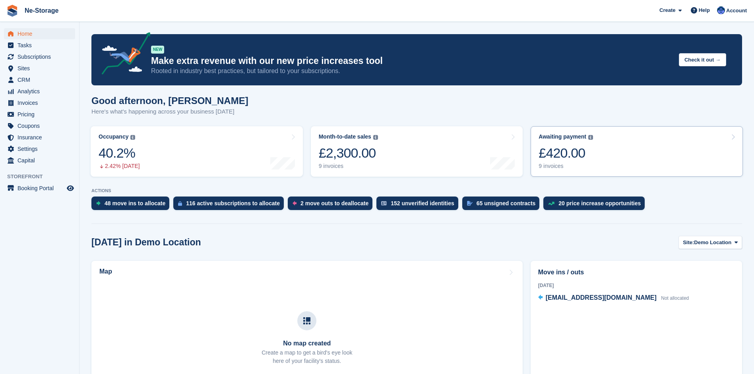
click at [557, 154] on div "£420.00" at bounding box center [566, 153] width 54 height 16
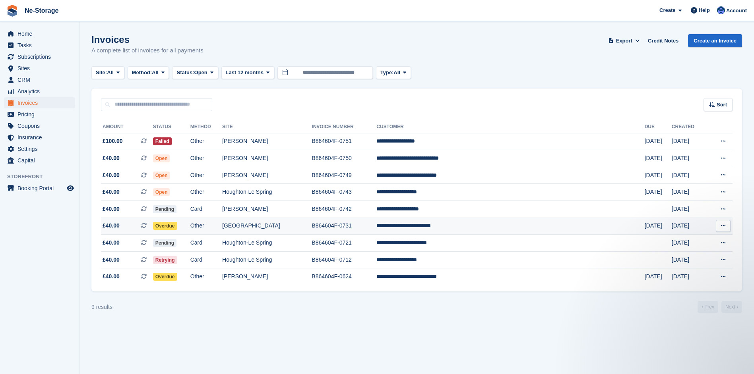
click at [177, 223] on span "Overdue" at bounding box center [165, 226] width 24 height 8
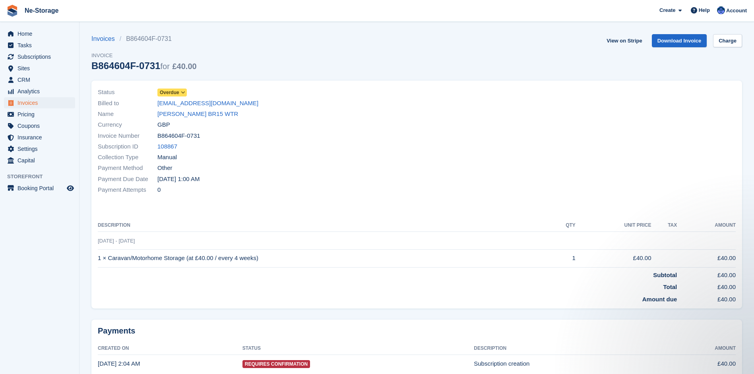
click at [183, 91] on icon at bounding box center [183, 92] width 4 height 5
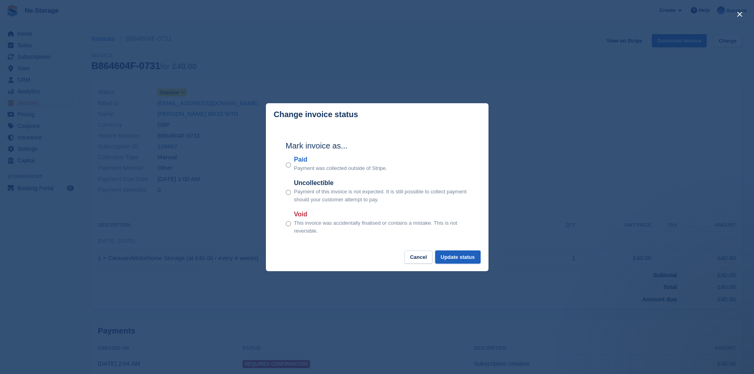
click at [461, 257] on button "Update status" at bounding box center [457, 257] width 45 height 13
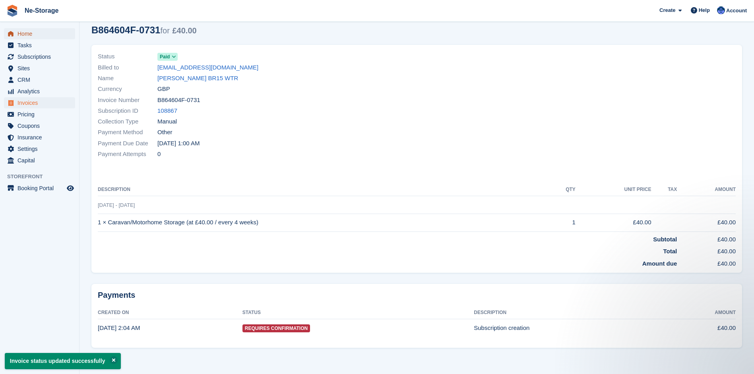
click at [25, 31] on span "Home" at bounding box center [41, 33] width 48 height 11
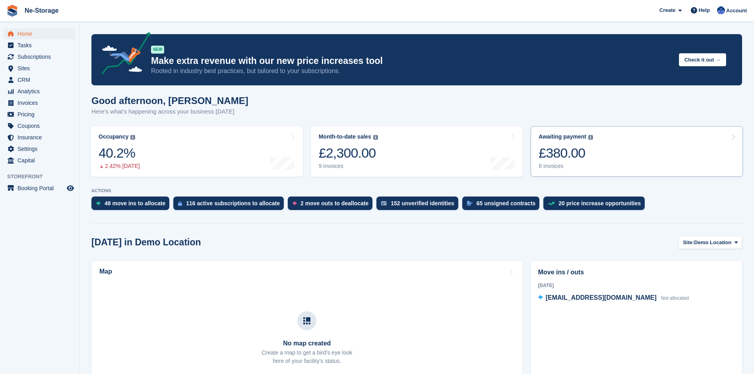
click at [562, 154] on div "£380.00" at bounding box center [566, 153] width 54 height 16
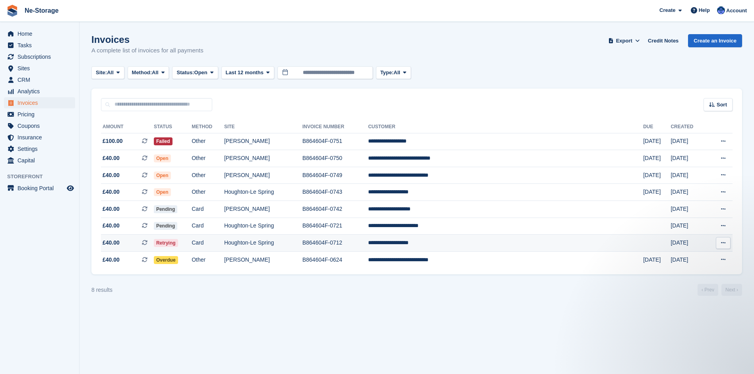
click at [178, 241] on span "Retrying" at bounding box center [166, 243] width 24 height 8
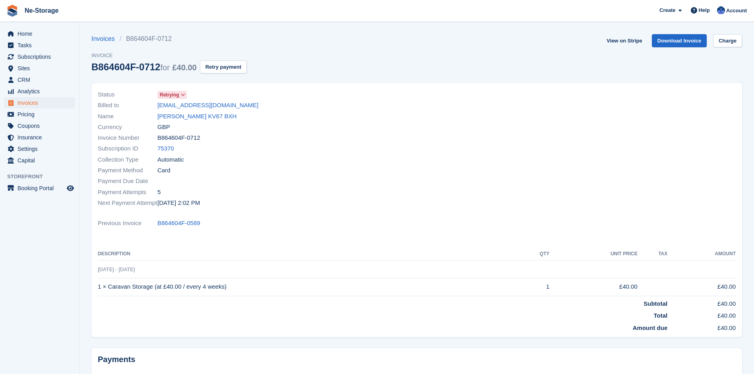
click at [182, 93] on icon at bounding box center [183, 95] width 4 height 5
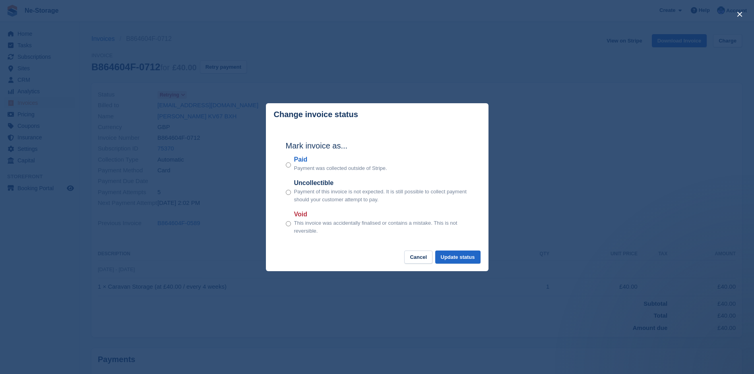
click at [384, 58] on div "close" at bounding box center [377, 187] width 754 height 374
click at [384, 58] on div "Invoices B864604F-0712 Invoice B864604F-0712 for £40.00 Retry payment View on S…" at bounding box center [416, 58] width 651 height 49
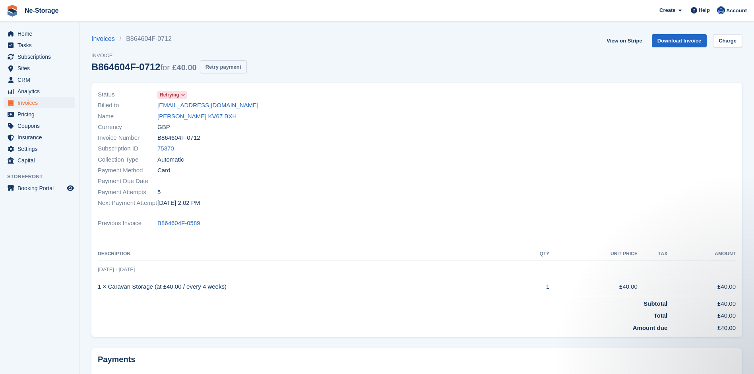
click at [219, 64] on button "Retry payment" at bounding box center [223, 66] width 47 height 13
click at [417, 22] on section "Invoices B864604F-0712 Invoice B864604F-0712 for £40.00 Retrying... View on Str…" at bounding box center [416, 224] width 675 height 448
click at [29, 32] on span "Home" at bounding box center [41, 33] width 48 height 11
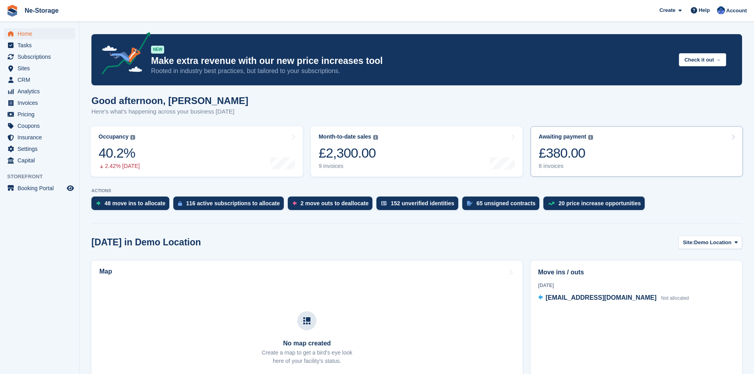
click at [558, 151] on div "£380.00" at bounding box center [566, 153] width 54 height 16
